Goal: Find specific page/section: Find specific page/section

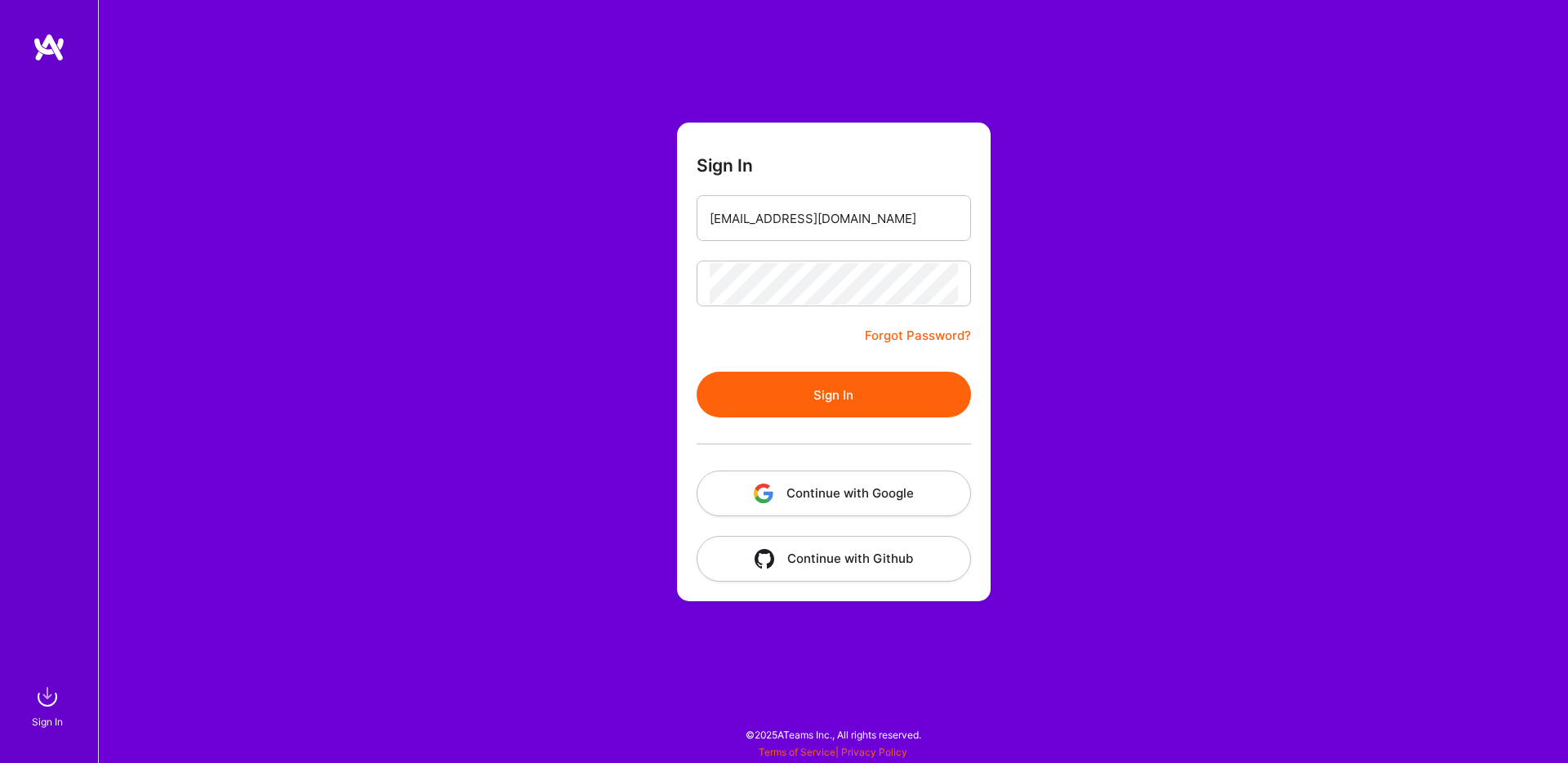
click at [846, 394] on button "Sign In" at bounding box center [834, 394] width 274 height 45
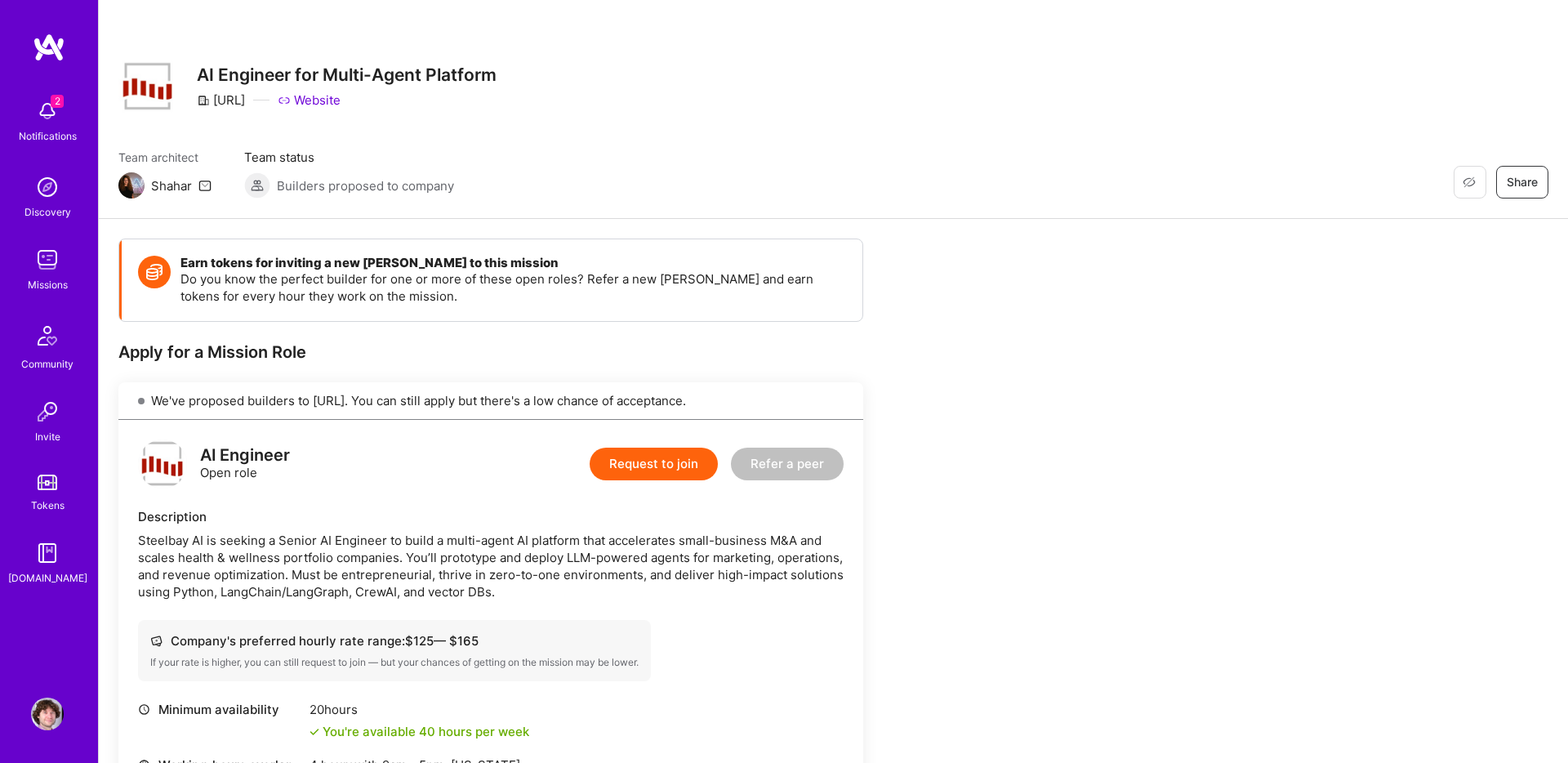
click at [48, 122] on img at bounding box center [47, 111] width 33 height 33
click at [45, 40] on img at bounding box center [49, 47] width 33 height 29
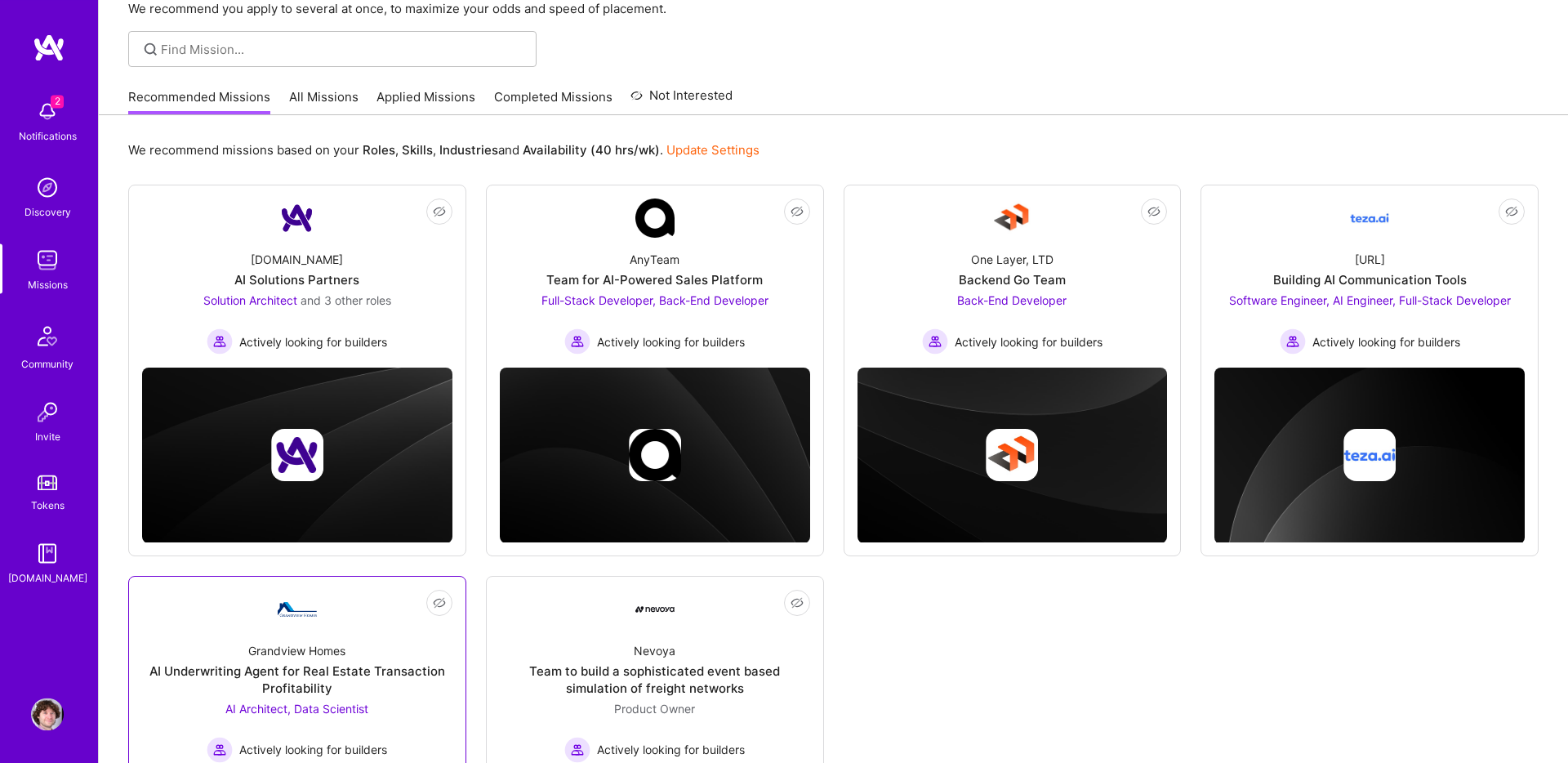
scroll to position [92, 0]
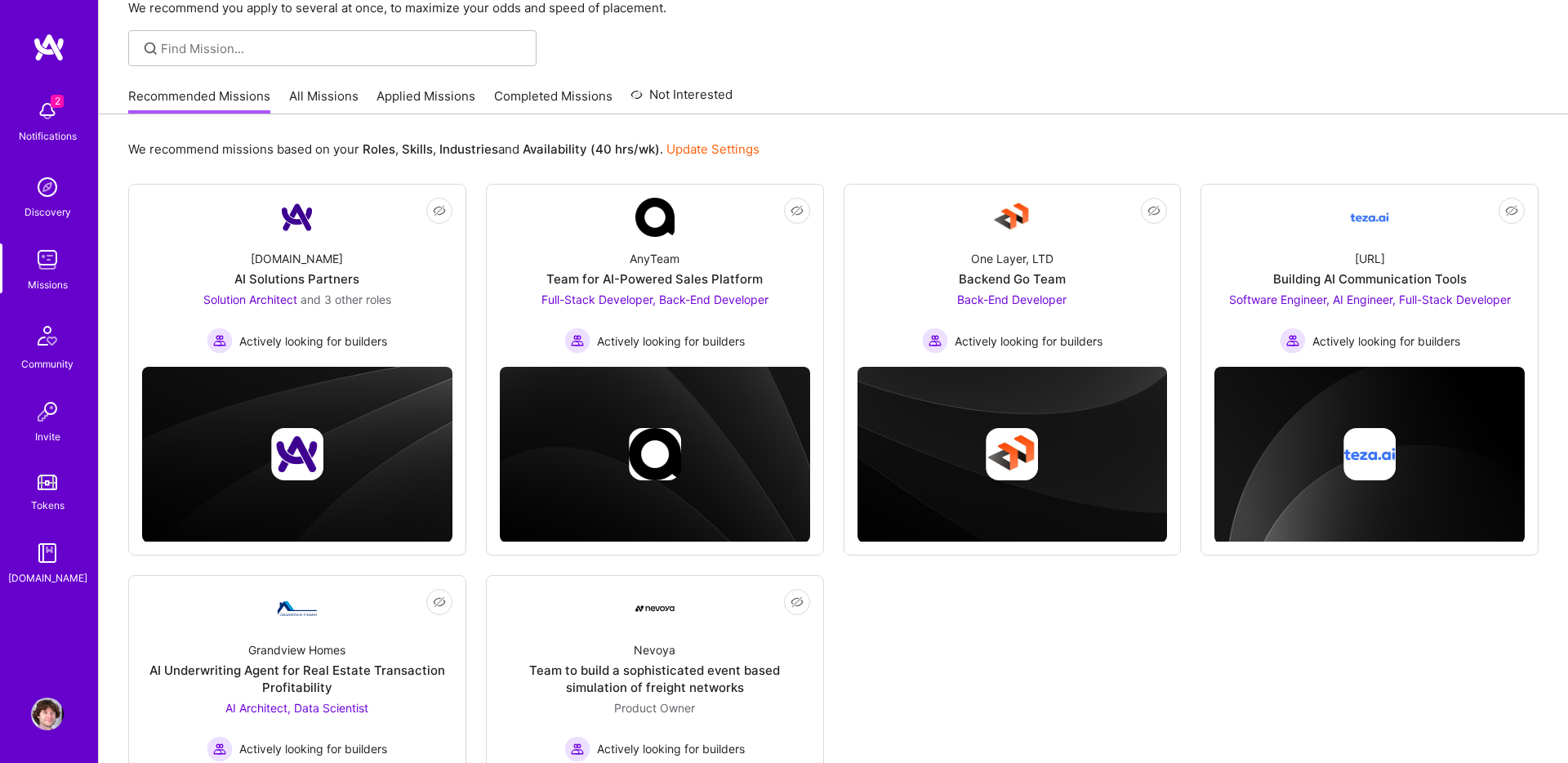
click at [318, 105] on link "All Missions" at bounding box center [323, 101] width 69 height 27
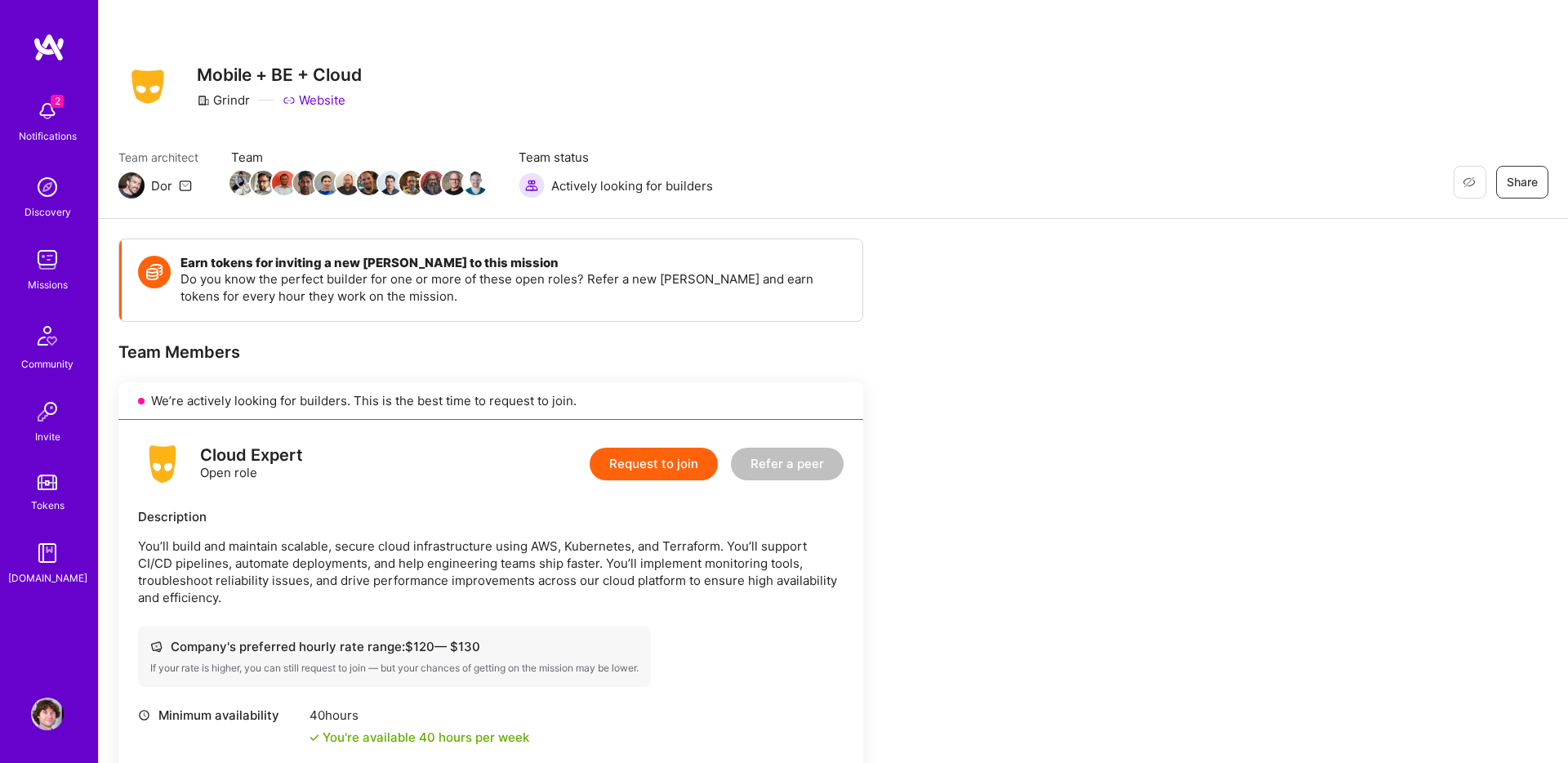
click at [202, 101] on icon at bounding box center [204, 101] width 13 height 13
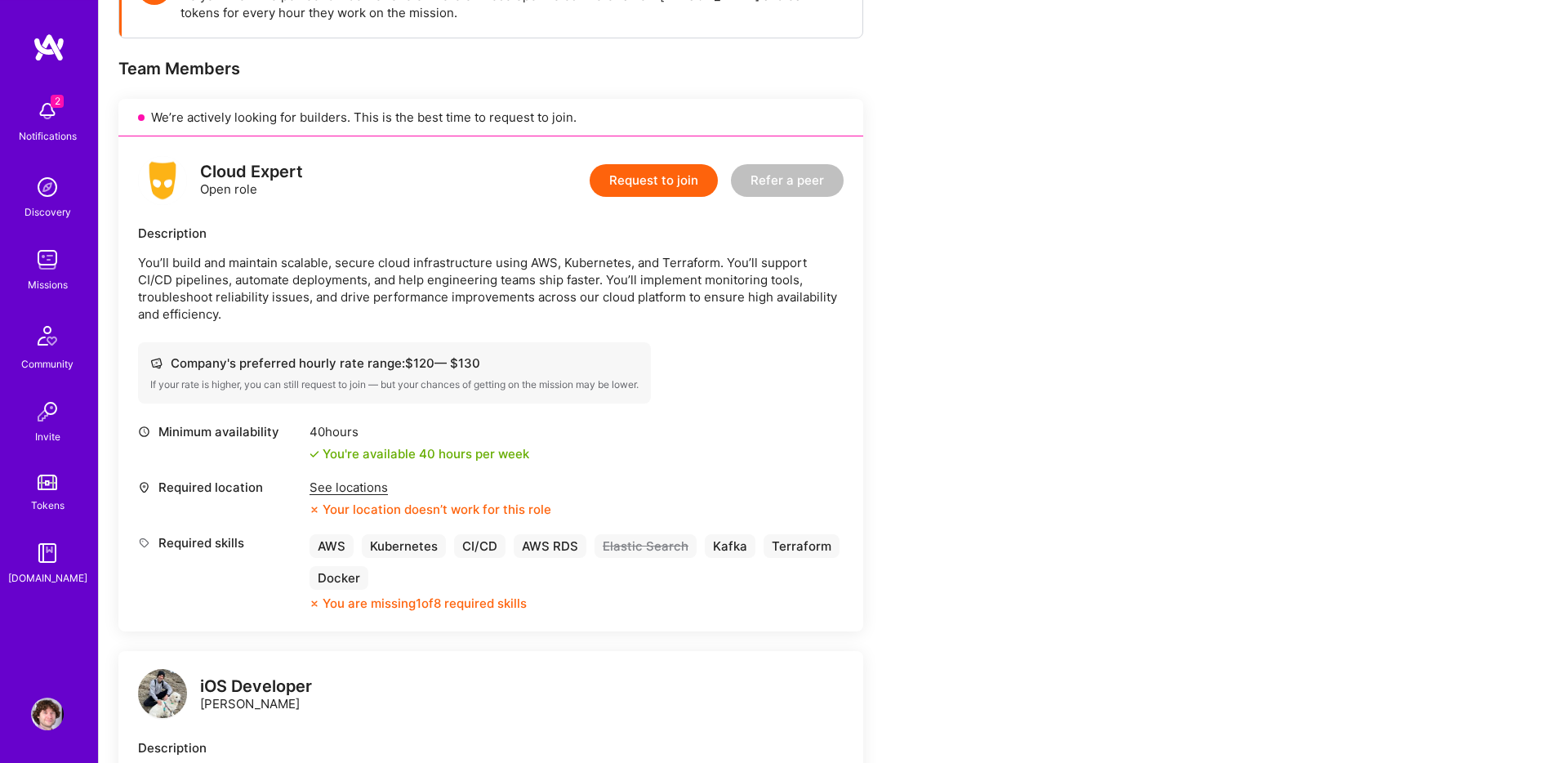
scroll to position [275, 0]
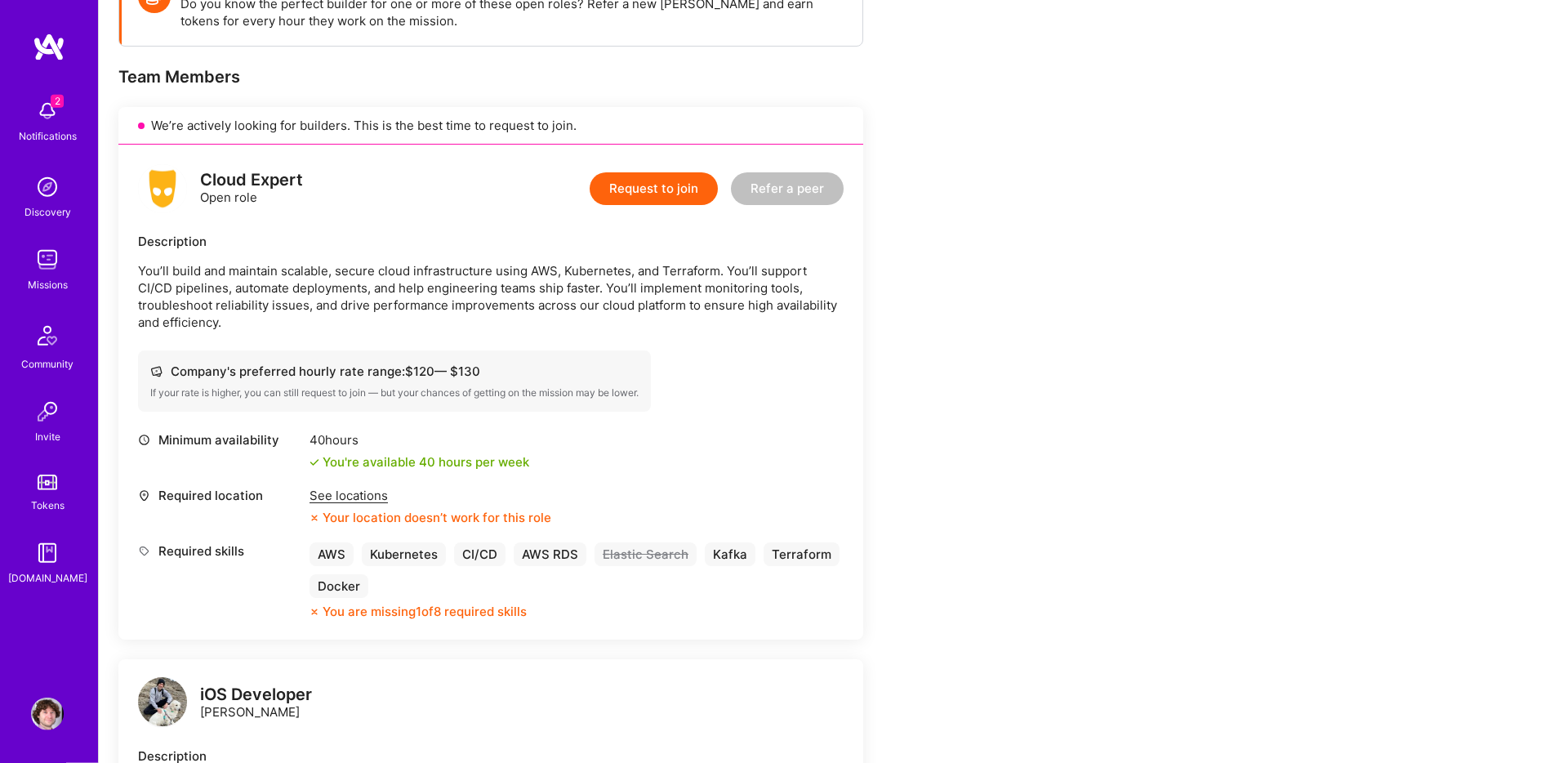
click at [336, 487] on div "See locations" at bounding box center [430, 495] width 242 height 17
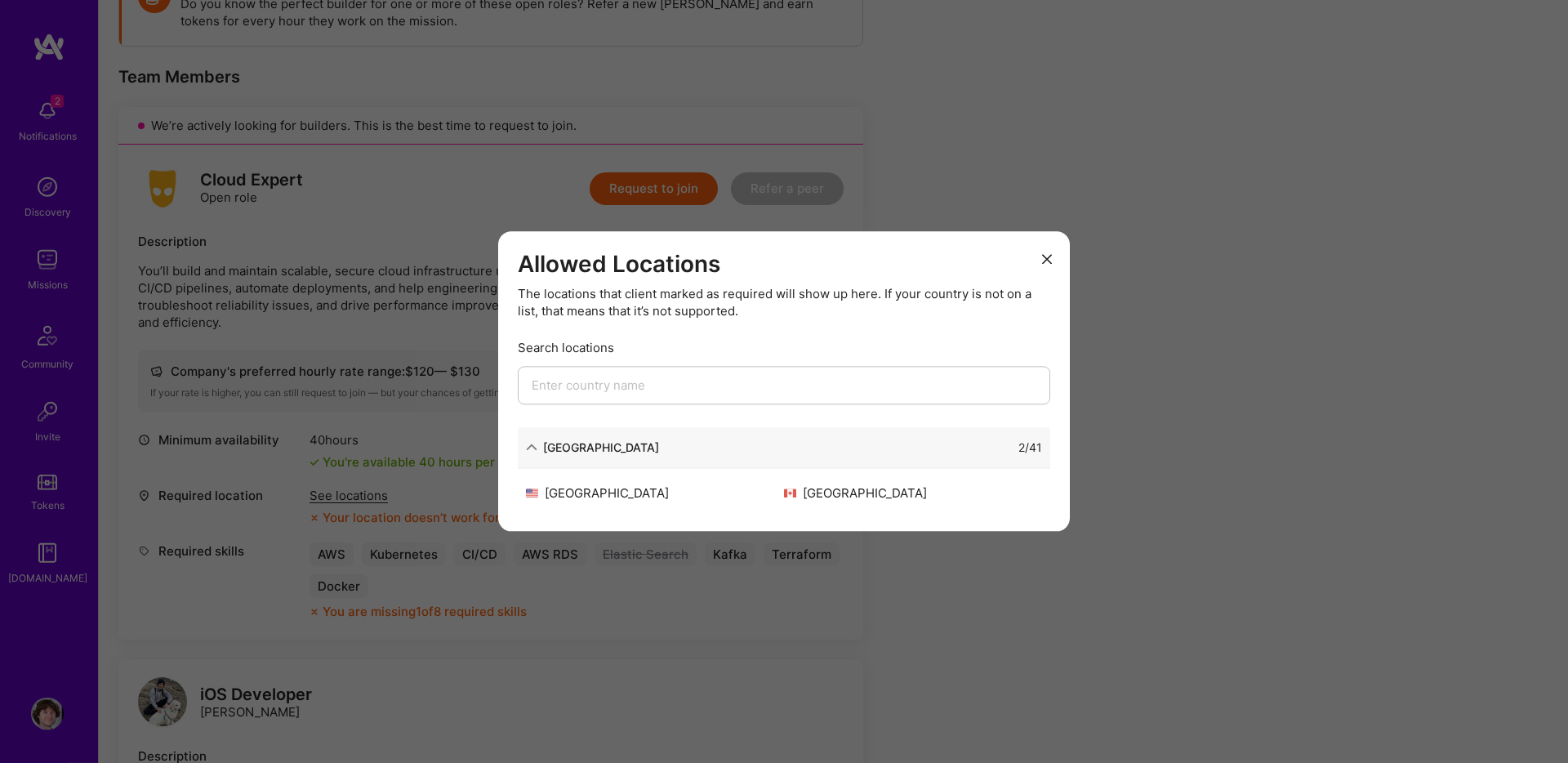
click at [341, 472] on div "Allowed Locations The locations that client marked as required will show up her…" at bounding box center [784, 382] width 1568 height 763
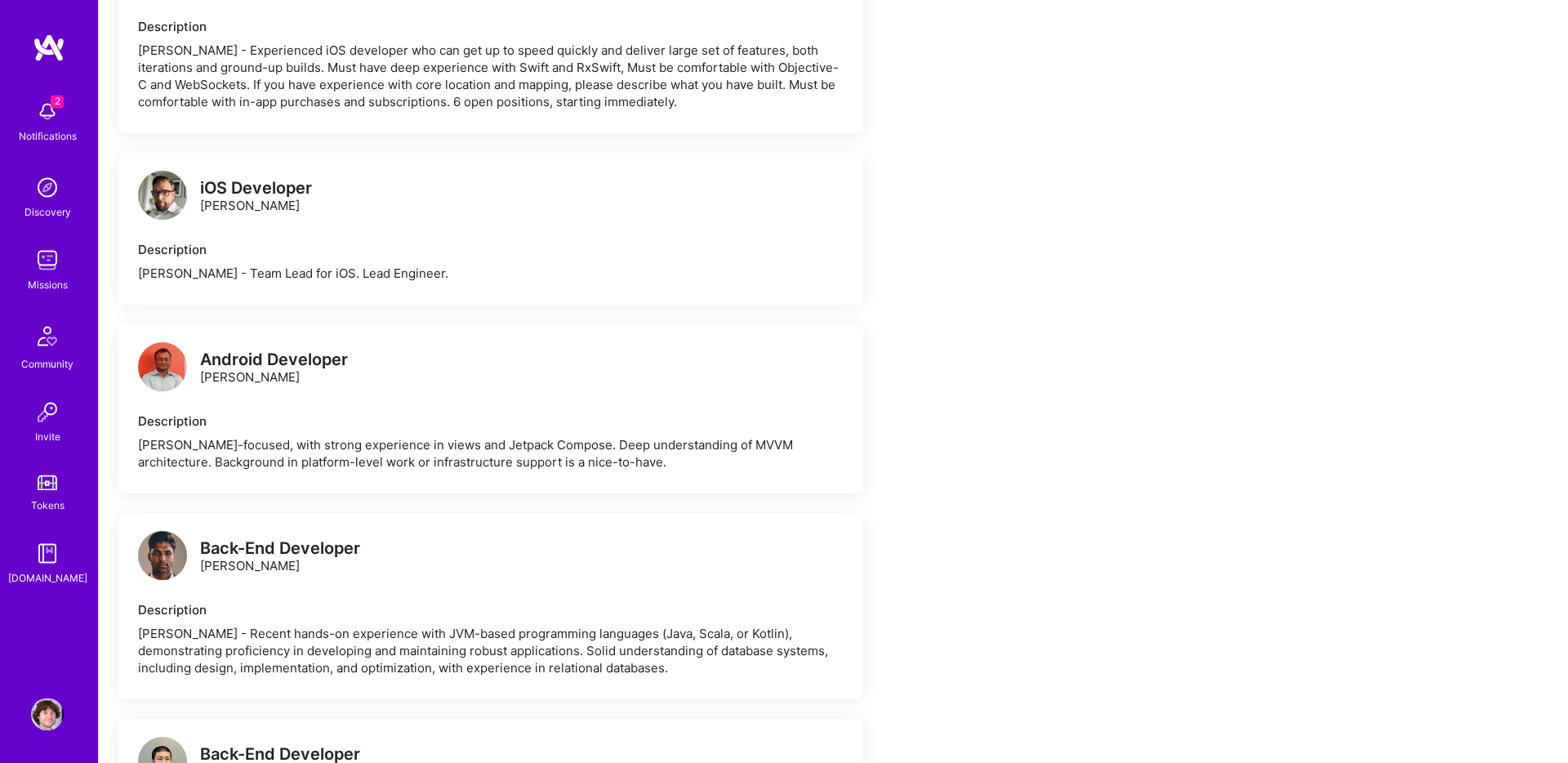
scroll to position [0, 0]
